Goal: Information Seeking & Learning: Learn about a topic

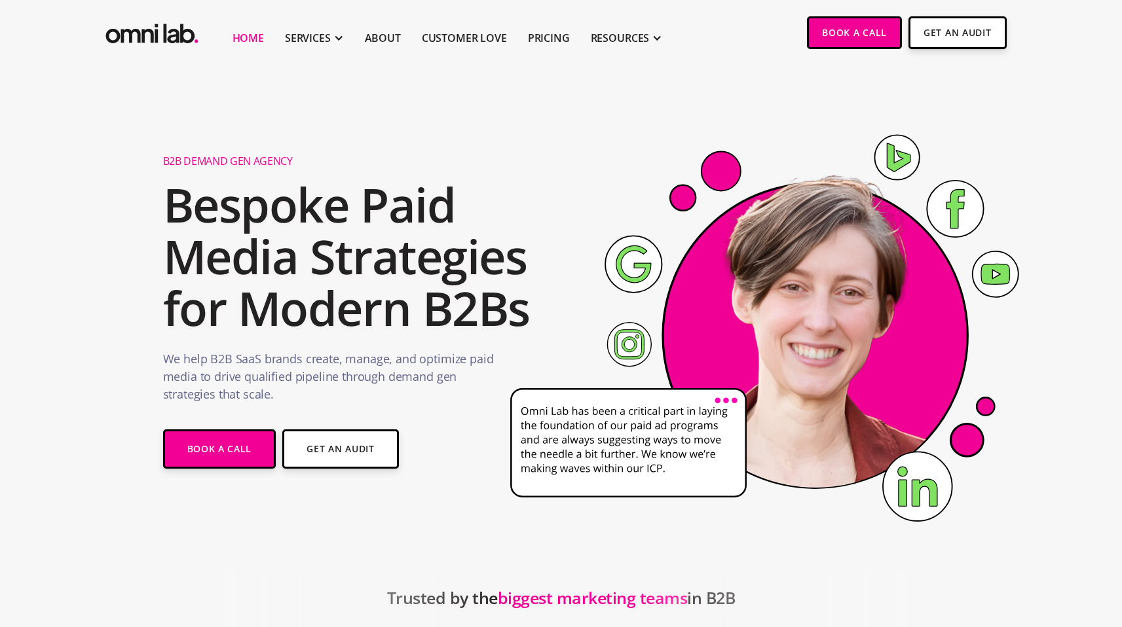
drag, startPoint x: 669, startPoint y: 470, endPoint x: 593, endPoint y: 453, distance: 78.0
click at [593, 453] on g at bounding box center [909, 474] width 796 height 715
click at [593, 453] on icon at bounding box center [628, 443] width 235 height 108
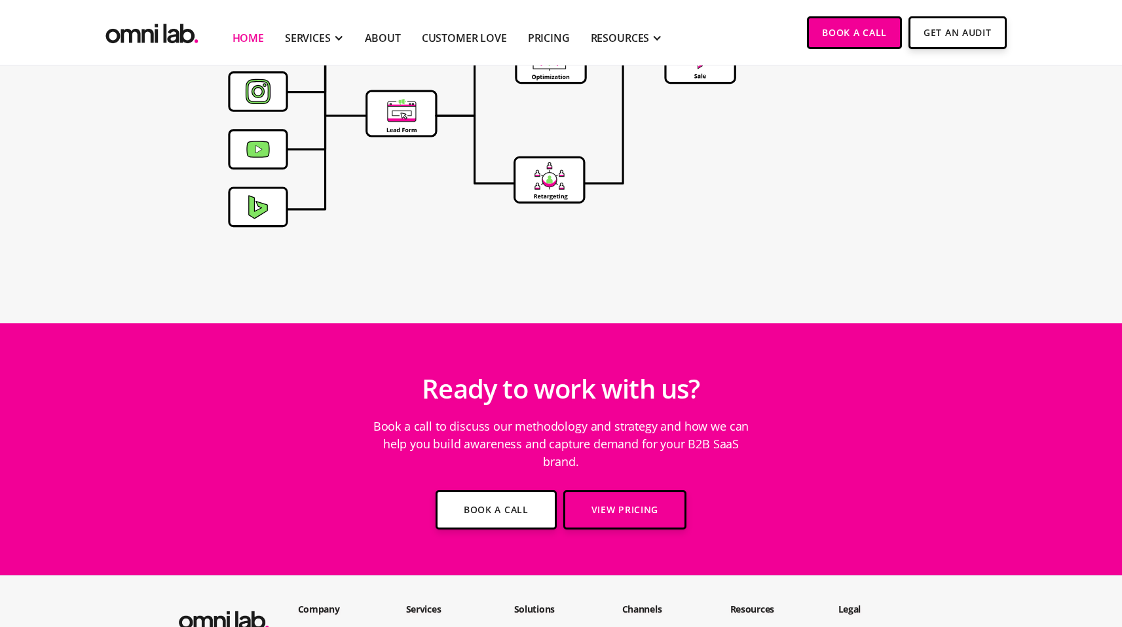
scroll to position [4617, 0]
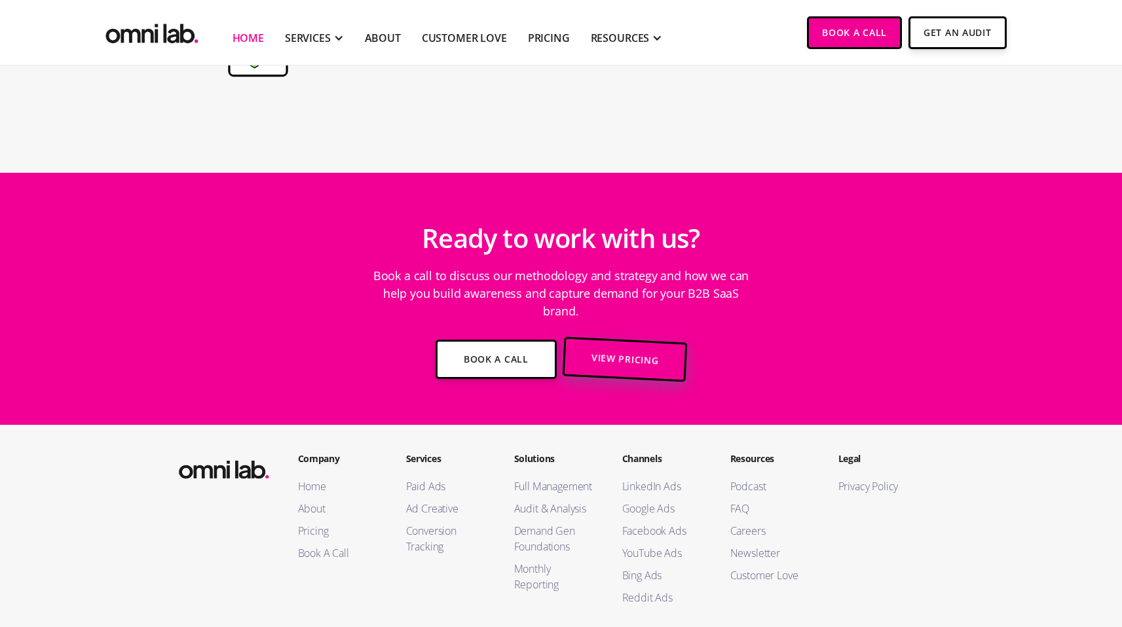
click at [616, 339] on link "View Pricing" at bounding box center [624, 359] width 125 height 45
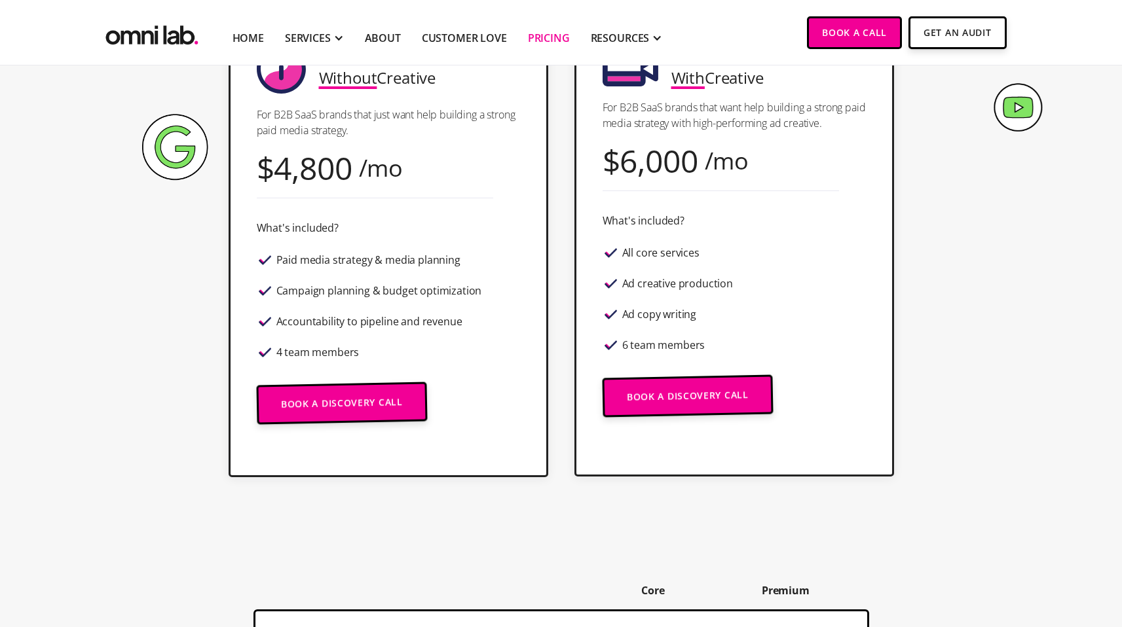
scroll to position [122, 0]
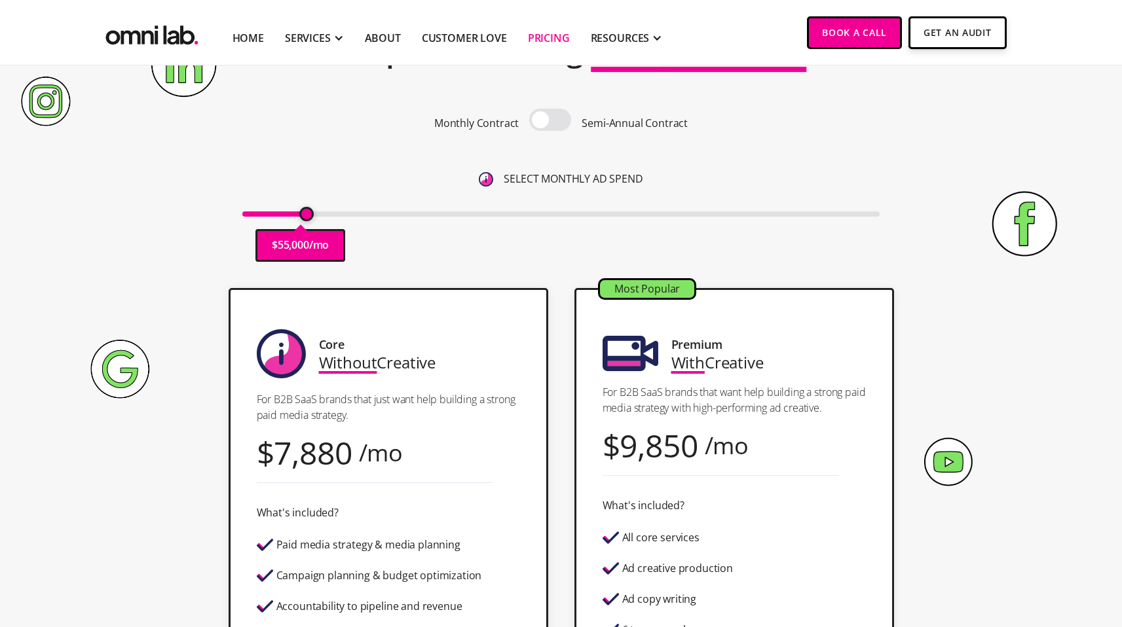
drag, startPoint x: 248, startPoint y: 216, endPoint x: 303, endPoint y: 216, distance: 55.0
click at [303, 216] on input "range" at bounding box center [560, 214] width 637 height 5
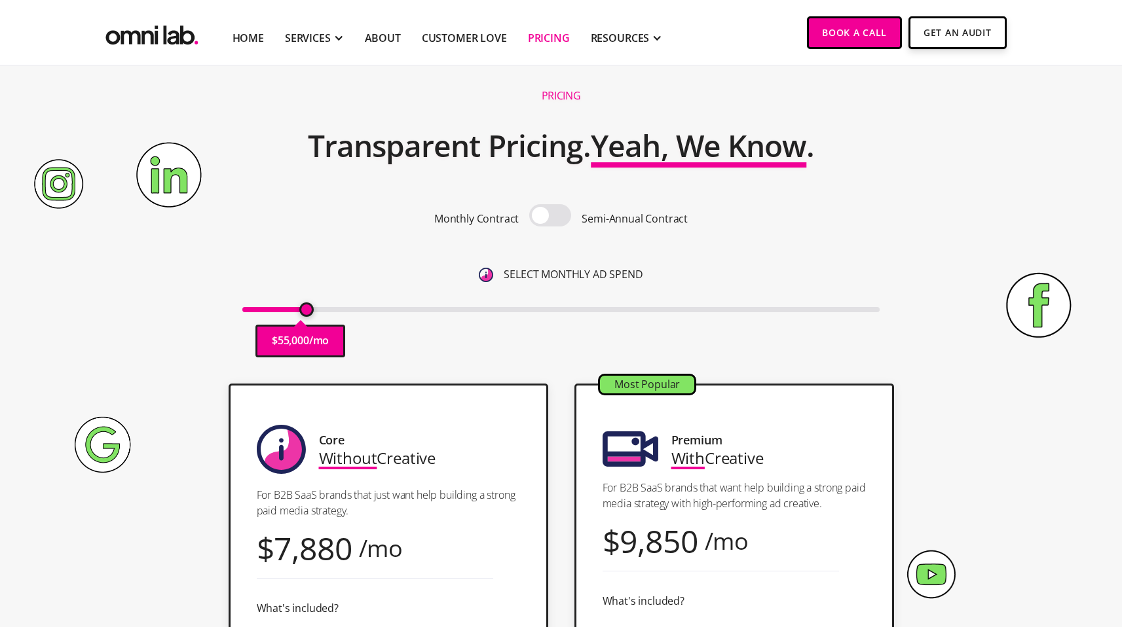
scroll to position [14, 0]
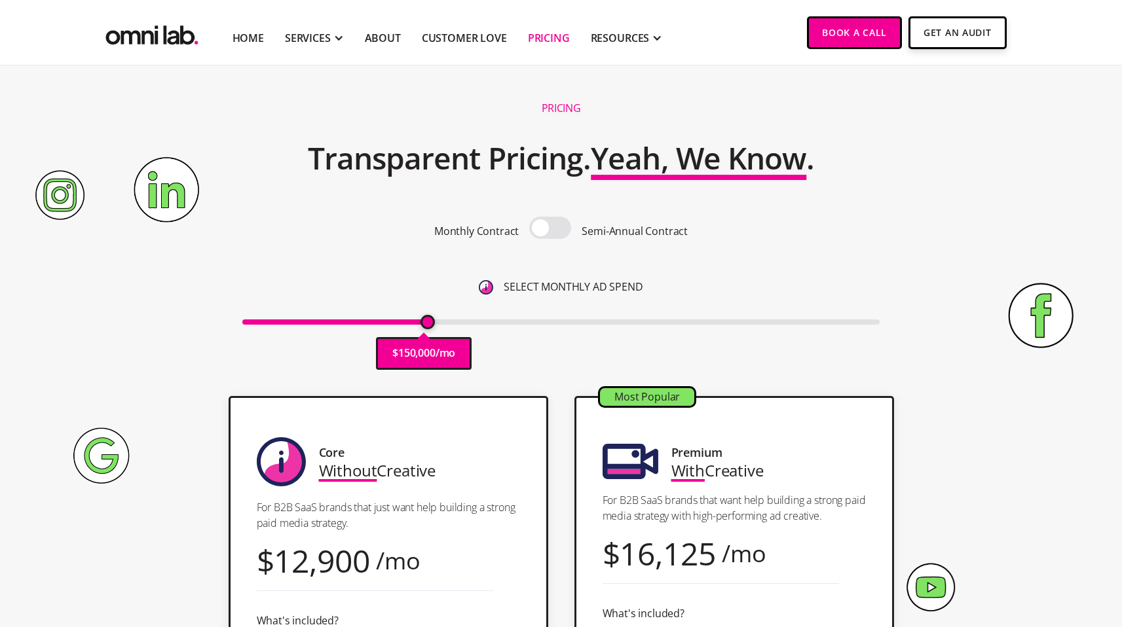
drag, startPoint x: 310, startPoint y: 321, endPoint x: 428, endPoint y: 329, distance: 118.8
click at [428, 325] on input "range" at bounding box center [560, 322] width 637 height 5
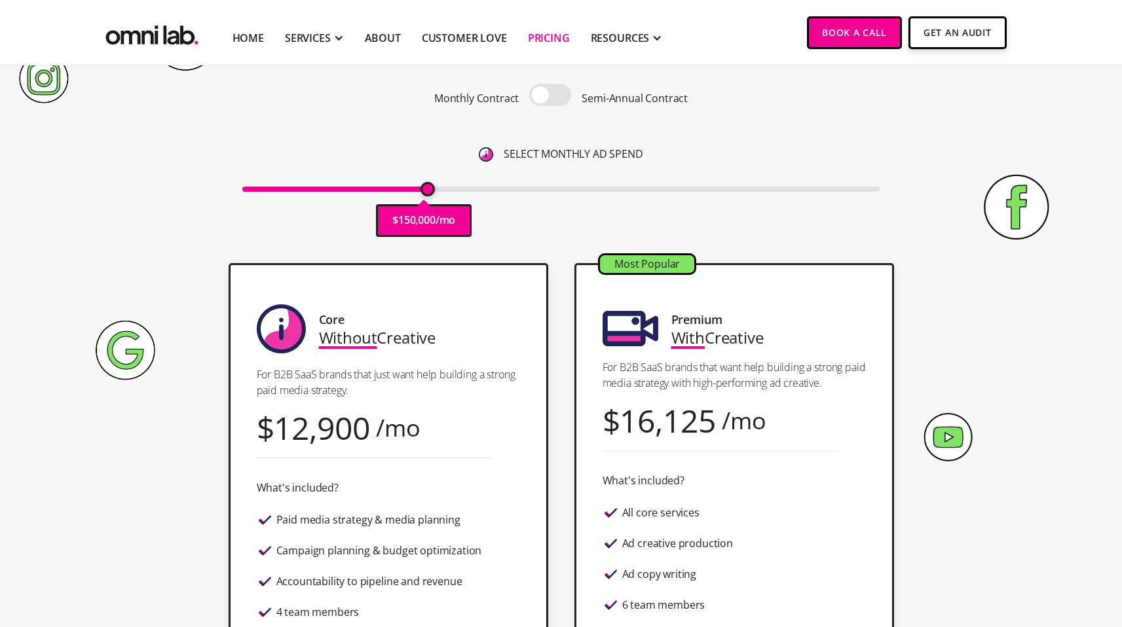
scroll to position [137, 0]
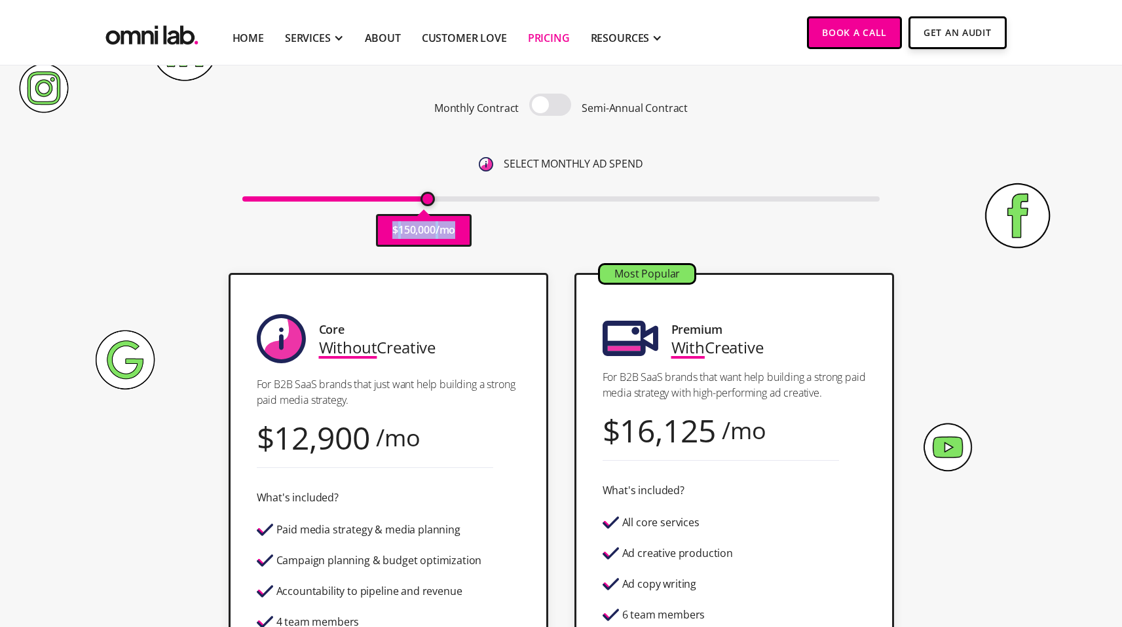
drag, startPoint x: 426, startPoint y: 203, endPoint x: 200, endPoint y: 200, distance: 226.0
click at [200, 200] on div "Pricing Transparent Pricing. Yeah, We Know . Monthly Contract Semi-Annual Contr…" at bounding box center [561, 114] width 796 height 292
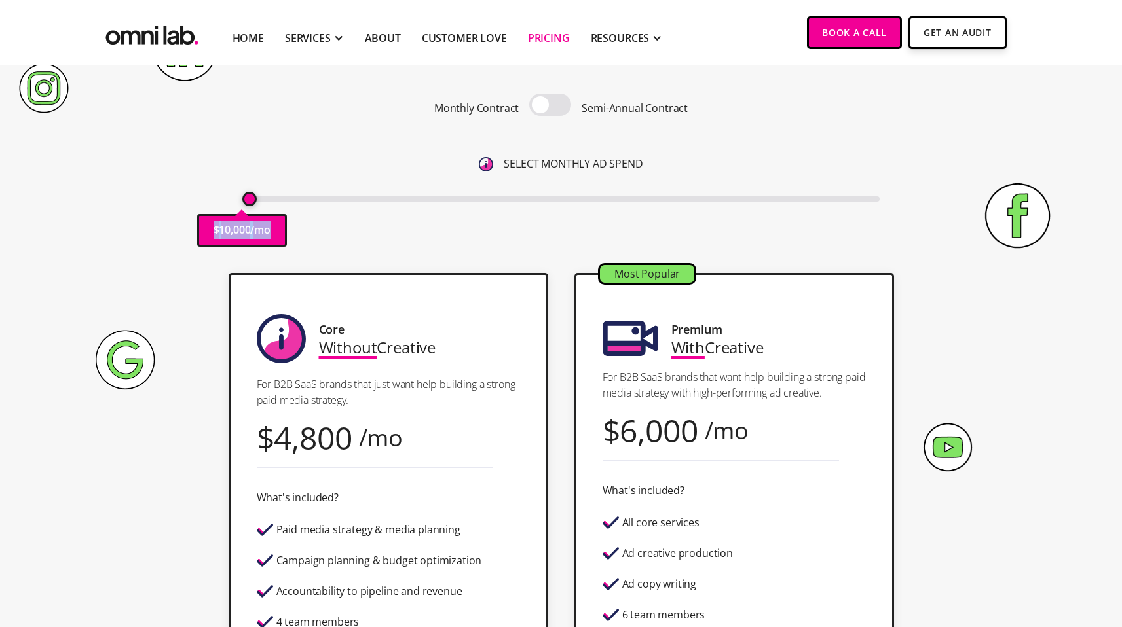
drag, startPoint x: 432, startPoint y: 201, endPoint x: 180, endPoint y: 195, distance: 251.6
type input "10000"
click at [242, 196] on input "range" at bounding box center [560, 198] width 637 height 5
click at [557, 102] on span at bounding box center [550, 105] width 42 height 22
click at [550, 106] on input "checkbox" at bounding box center [550, 106] width 0 height 0
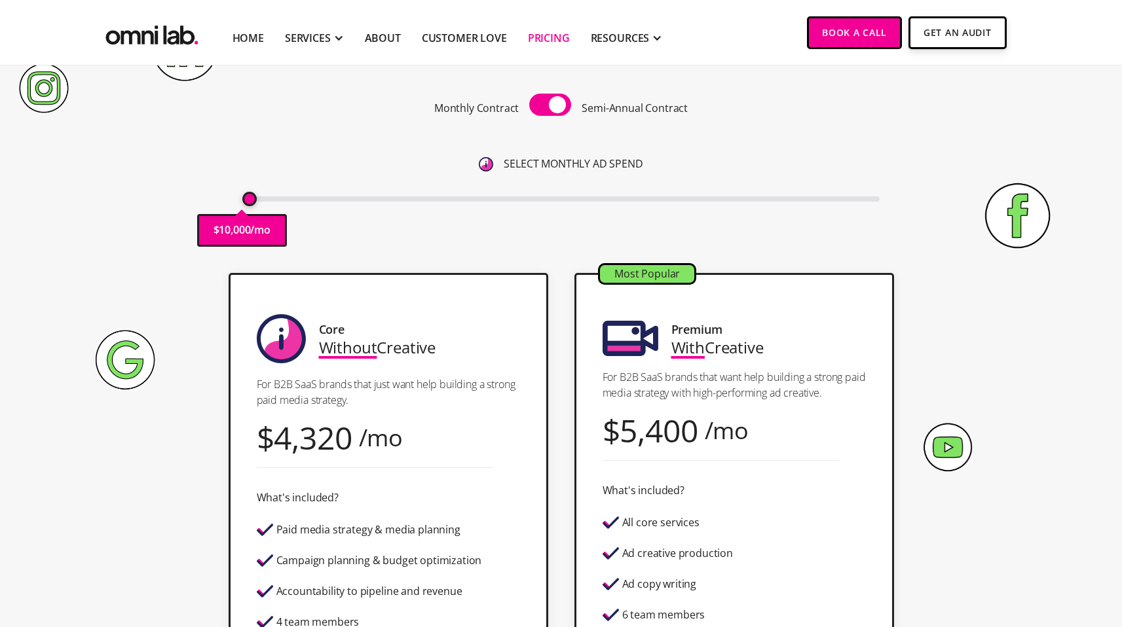
click at [557, 102] on span at bounding box center [550, 105] width 42 height 22
click at [550, 106] on input "checkbox" at bounding box center [550, 106] width 0 height 0
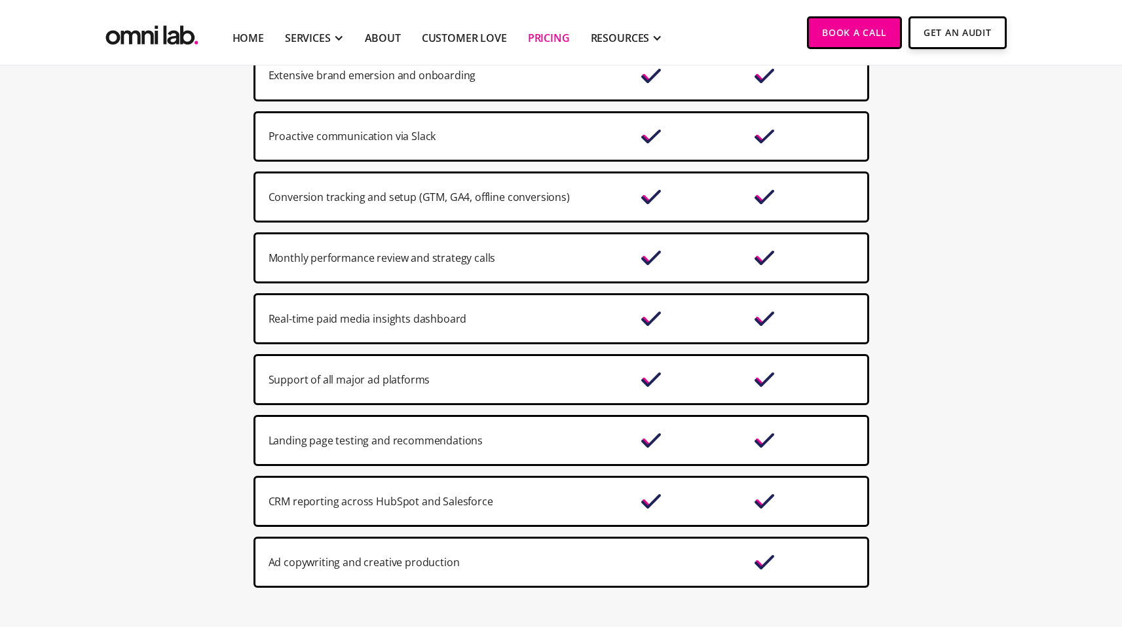
scroll to position [905, 0]
